Goal: Task Accomplishment & Management: Manage account settings

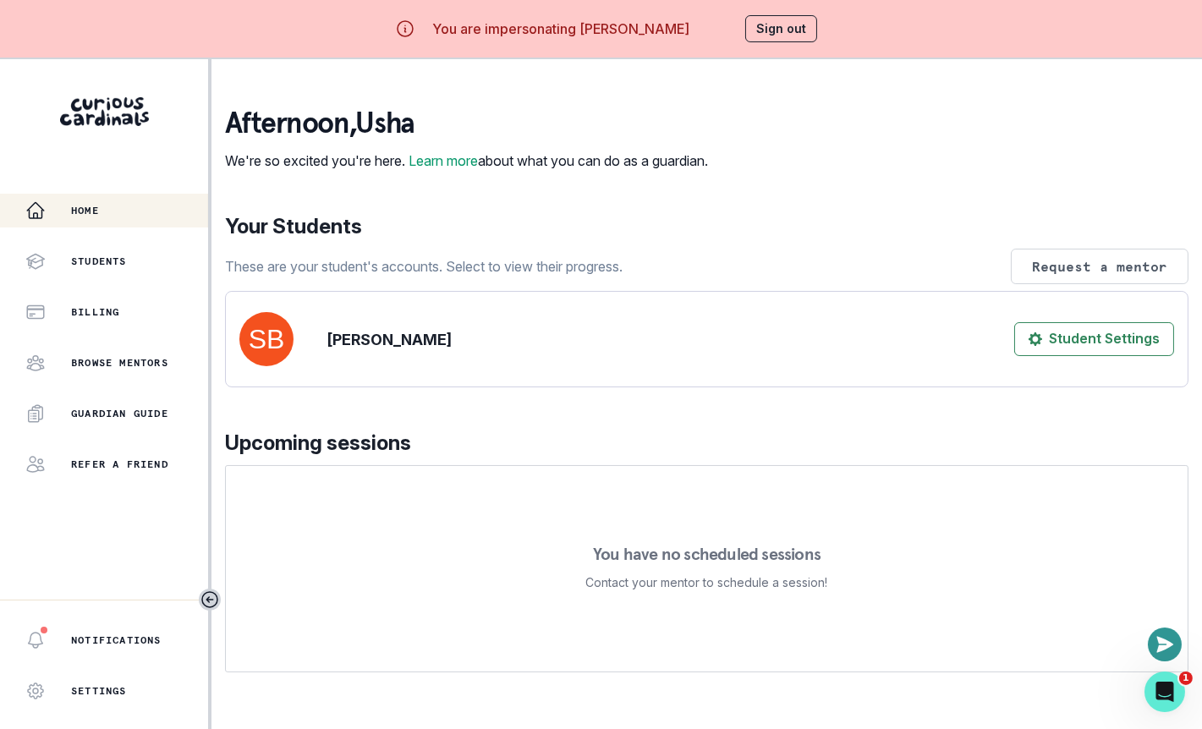
click at [379, 408] on div "afternoon , [PERSON_NAME] We're so excited you're here. Learn more about what y…" at bounding box center [706, 631] width 963 height 1049
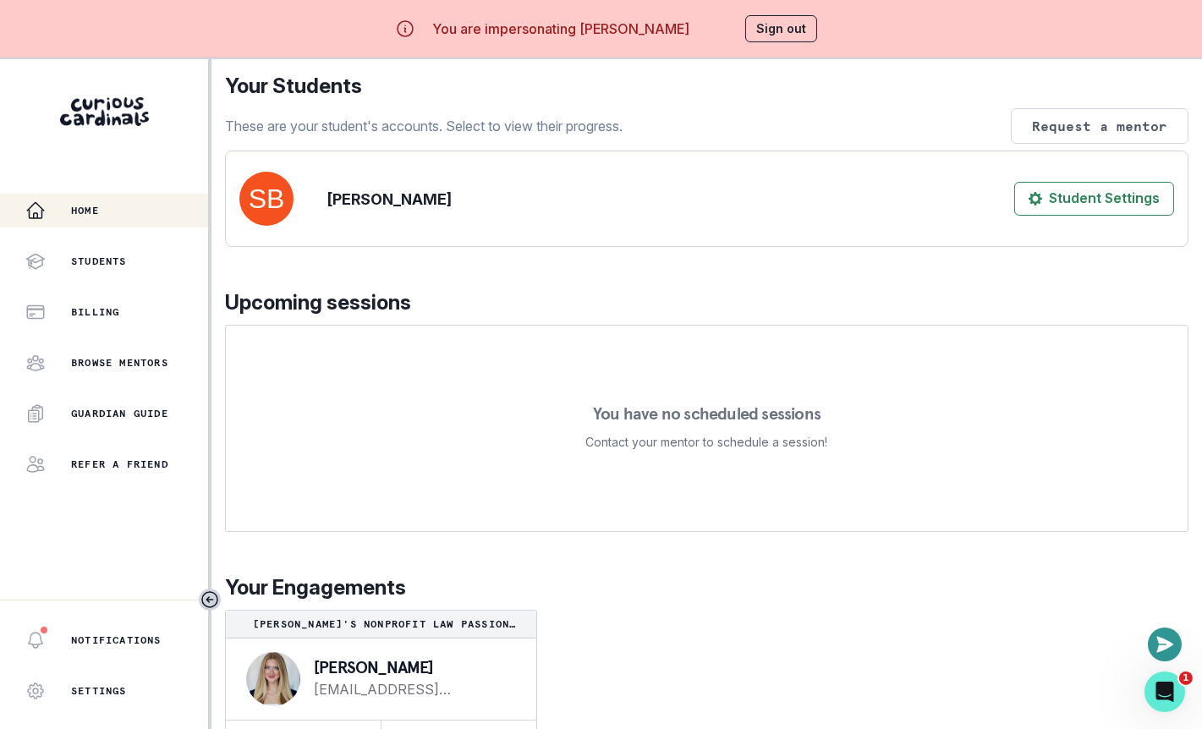
click at [785, 37] on button "Sign out" at bounding box center [781, 28] width 72 height 27
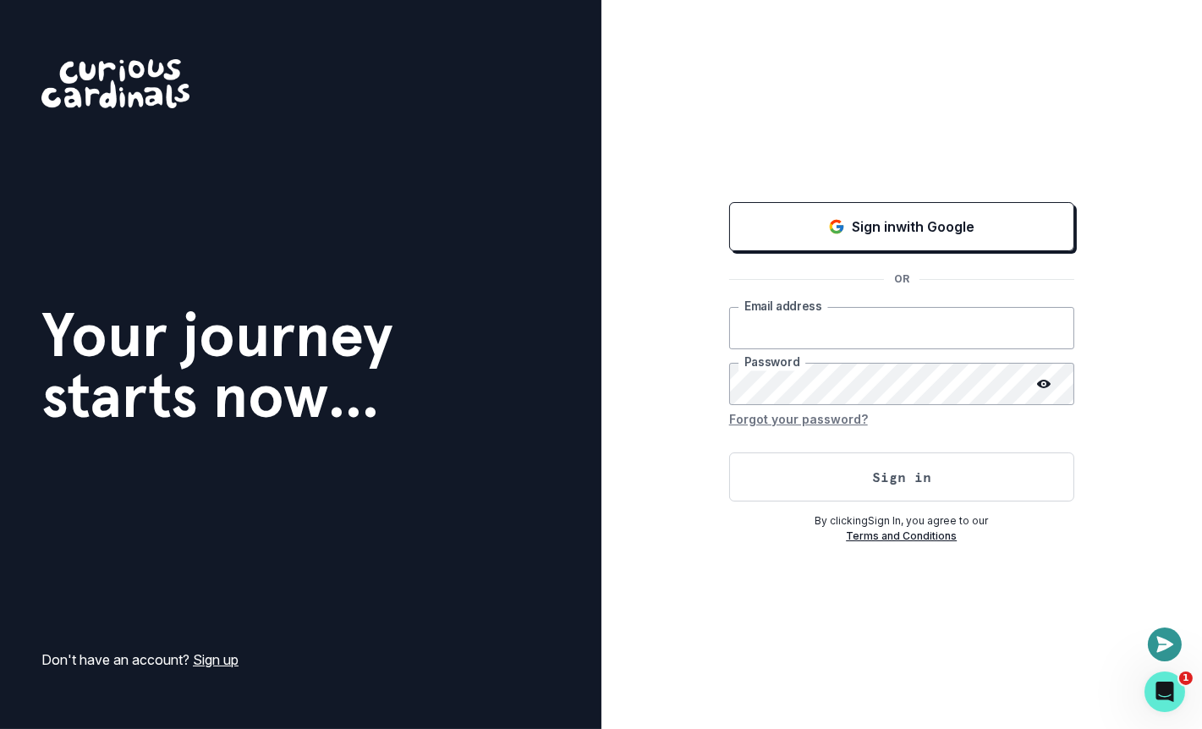
type input "[EMAIL_ADDRESS][DOMAIN_NAME]"
click at [773, 474] on button "Sign in" at bounding box center [901, 476] width 345 height 49
